Goal: Task Accomplishment & Management: Manage account settings

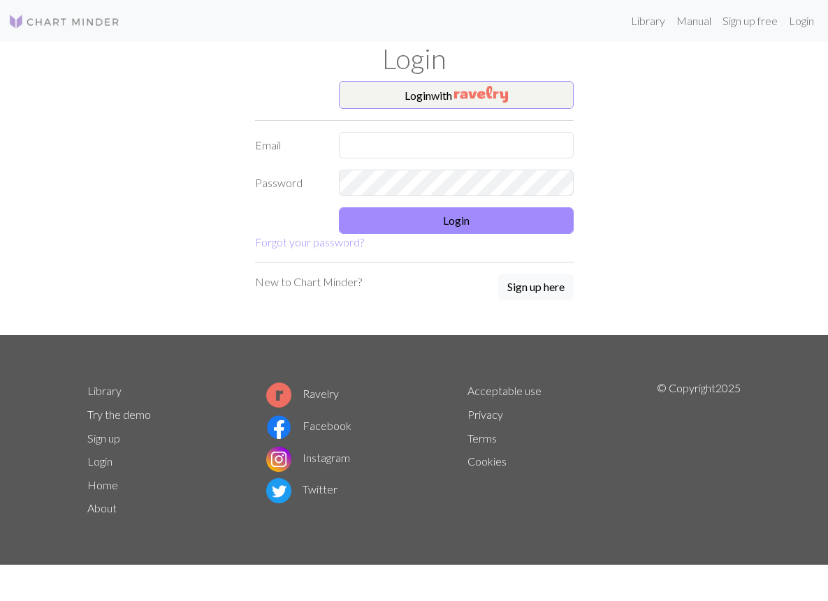
click at [410, 118] on form "Login with Email Password Login Forgot your password?" at bounding box center [414, 166] width 318 height 170
click at [410, 139] on input "text" at bounding box center [456, 145] width 235 height 27
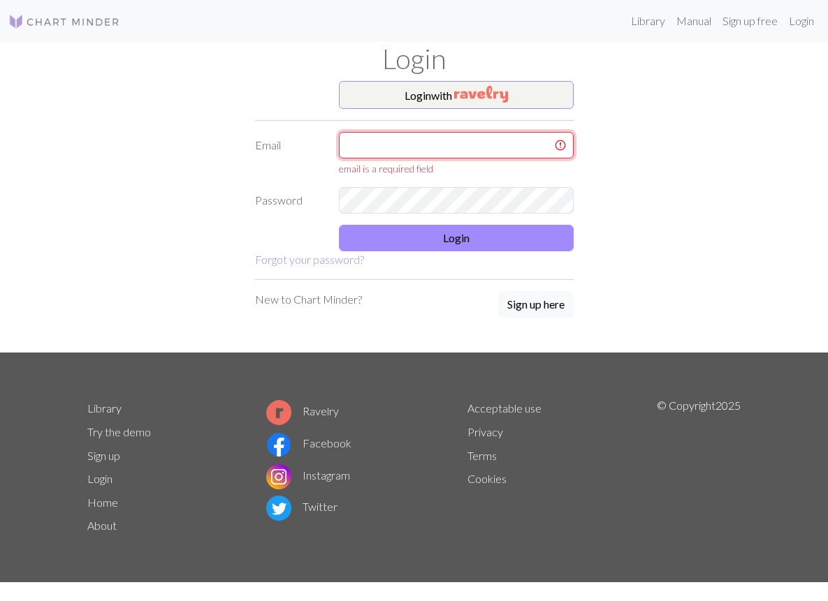
type input "[EMAIL_ADDRESS][DOMAIN_NAME]"
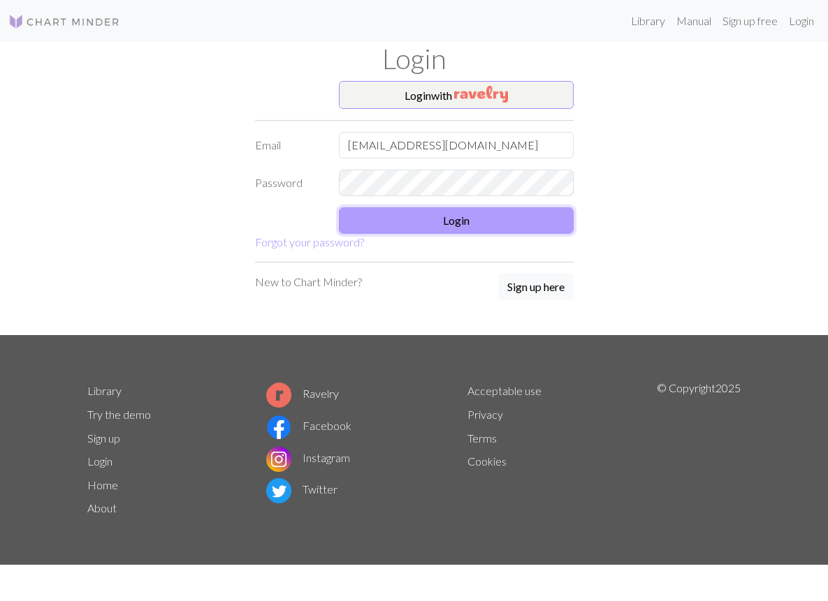
click at [471, 226] on button "Login" at bounding box center [456, 220] width 235 height 27
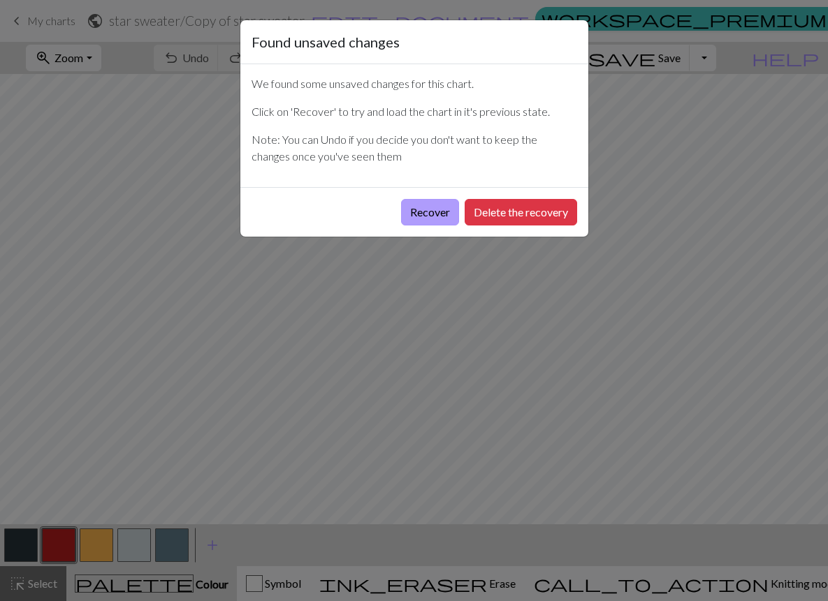
click at [430, 212] on button "Recover" at bounding box center [430, 212] width 58 height 27
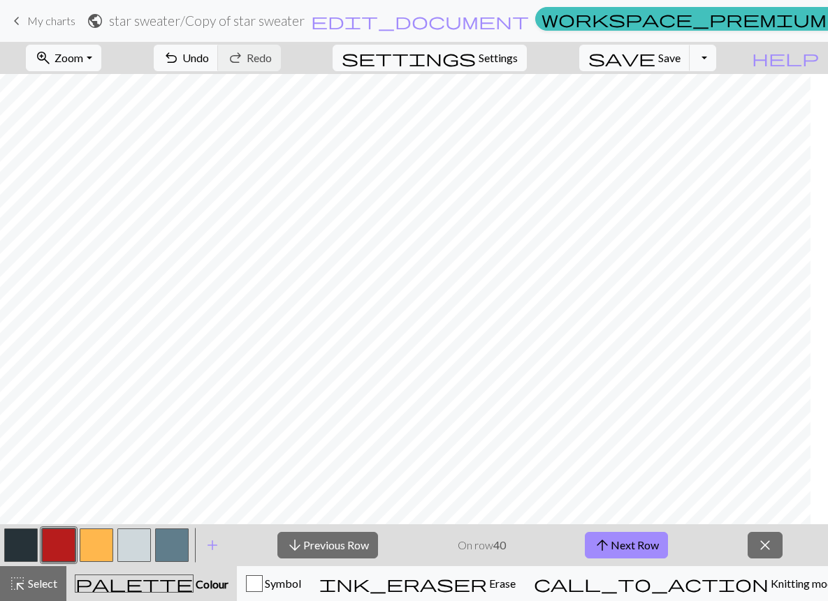
scroll to position [741, 339]
